Goal: Information Seeking & Learning: Check status

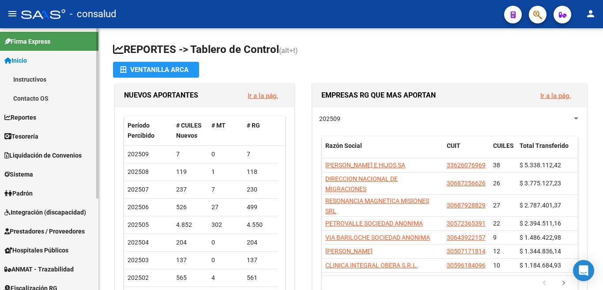
click at [32, 192] on span "Padrón" at bounding box center [18, 193] width 28 height 10
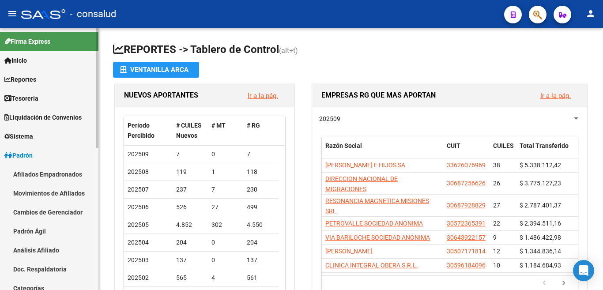
click at [44, 248] on link "Análisis Afiliado" at bounding box center [49, 250] width 98 height 19
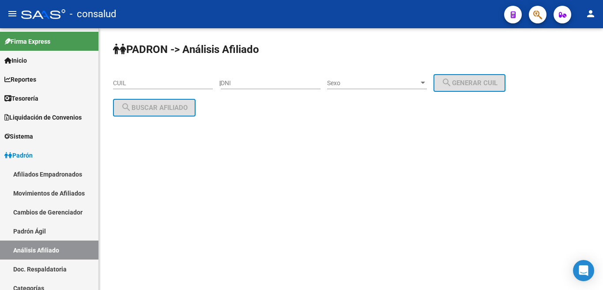
click at [142, 78] on div "CUIL" at bounding box center [163, 81] width 100 height 18
click at [140, 82] on input "CUIL" at bounding box center [163, 83] width 100 height 8
paste input "21-305539"
click at [108, 80] on div "PADRON -> Análisis Afiliado 21-305539 CUIL | DNI Sexo Sexo search Generar CUIL …" at bounding box center [351, 96] width 504 height 136
click at [112, 83] on div "PADRON -> Análisis Afiliado 21-305539 CUIL | DNI Sexo Sexo search Generar CUIL …" at bounding box center [351, 96] width 504 height 136
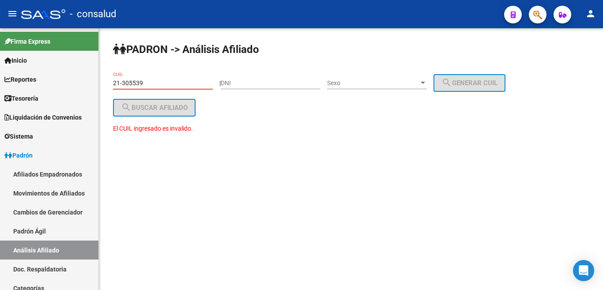
click at [115, 85] on input "21-305539" at bounding box center [163, 83] width 100 height 8
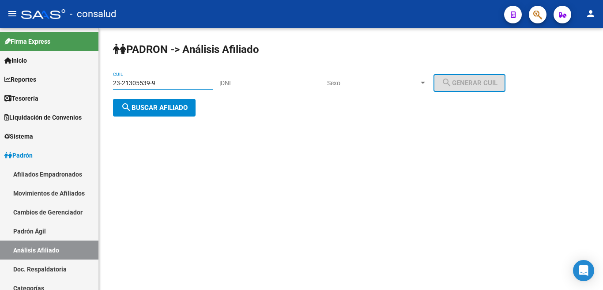
type input "23-21305539-9"
click at [162, 98] on div "PADRON -> Análisis Afiliado 23-21305539-9 CUIL | DNI Sexo Sexo search Generar C…" at bounding box center [351, 86] width 504 height 117
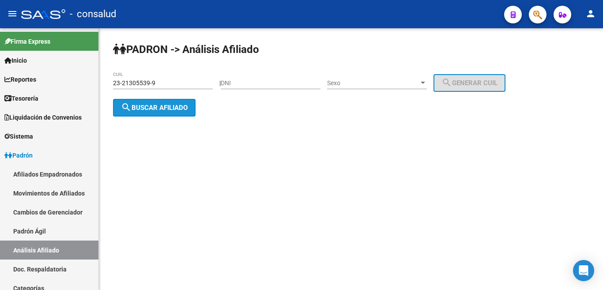
click at [162, 104] on span "search Buscar afiliado" at bounding box center [154, 108] width 67 height 8
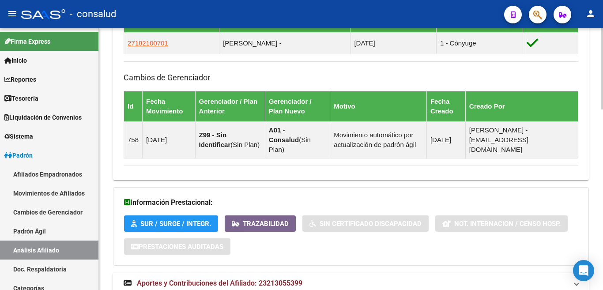
scroll to position [580, 0]
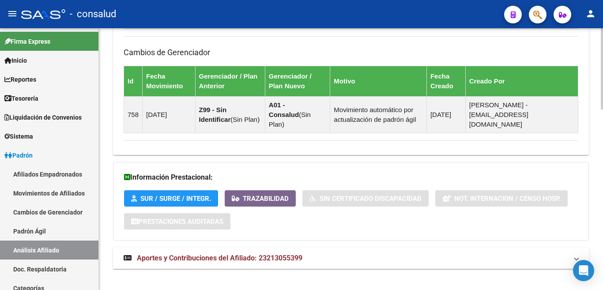
click at [259, 254] on span "Aportes y Contribuciones del Afiliado: 23213055399" at bounding box center [220, 258] width 166 height 8
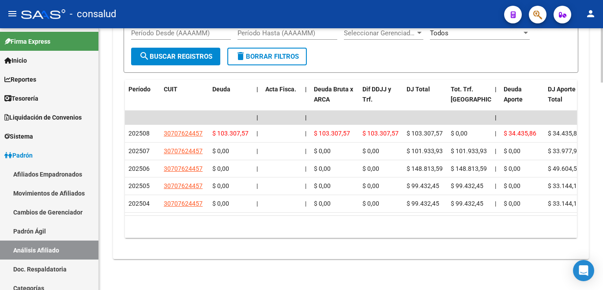
scroll to position [889, 0]
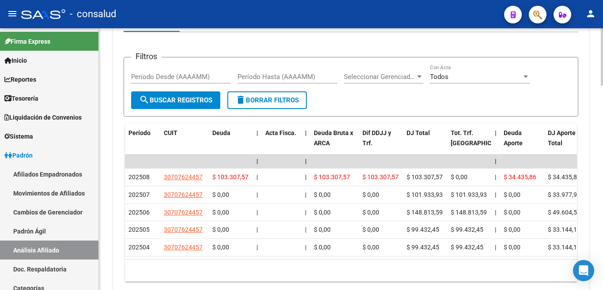
drag, startPoint x: 270, startPoint y: 257, endPoint x: 310, endPoint y: 256, distance: 40.2
click at [310, 256] on div "Período CUIT Deuda | Acta Fisca. | Deuda Bruta x ARCA Dif DDJJ y Trf. DJ Total …" at bounding box center [351, 203] width 452 height 158
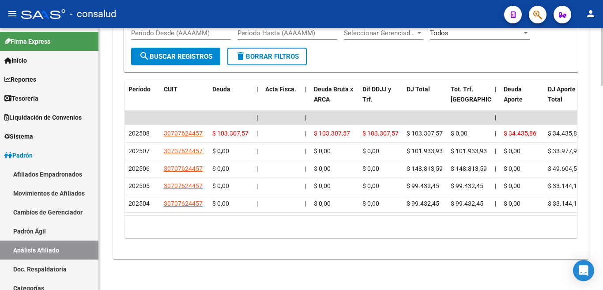
scroll to position [912, 0]
